Goal: Transaction & Acquisition: Book appointment/travel/reservation

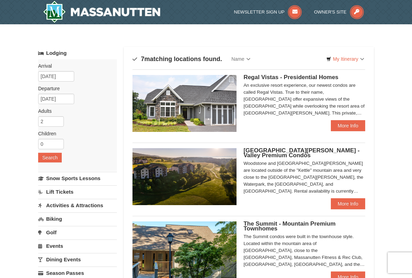
click at [357, 128] on link "More Info" at bounding box center [348, 125] width 34 height 11
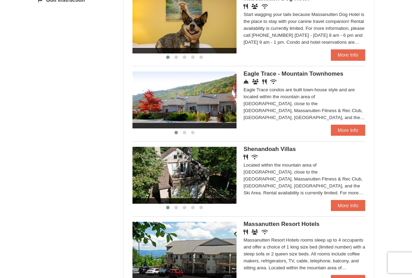
scroll to position [319, 0]
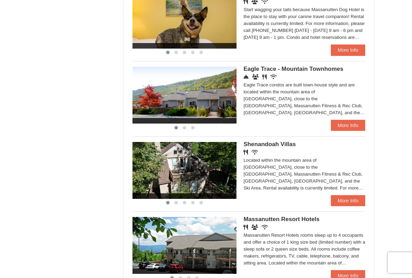
click at [351, 201] on link "More Info" at bounding box center [348, 200] width 34 height 11
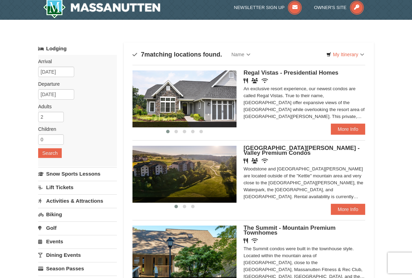
scroll to position [0, 0]
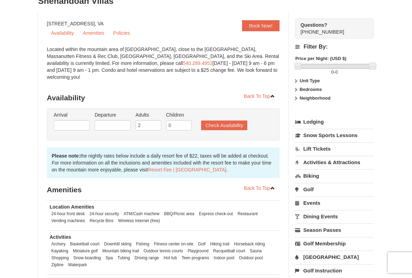
scroll to position [57, 0]
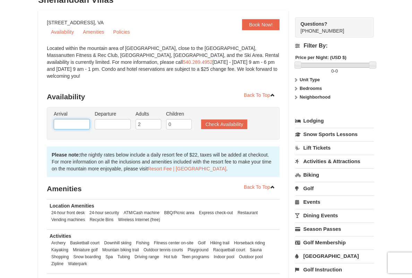
click at [59, 119] on input "text" at bounding box center [72, 124] width 36 height 10
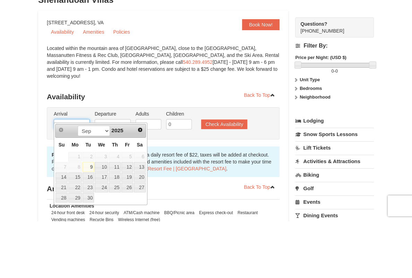
scroll to position [0, 0]
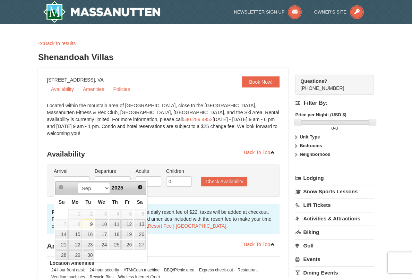
click at [11, 51] on div "× <<Back to results Shenandoah Villas Book Now! 1822 Resort Drive, Massanutten,…" at bounding box center [206, 207] width 412 height 366
